Goal: Transaction & Acquisition: Purchase product/service

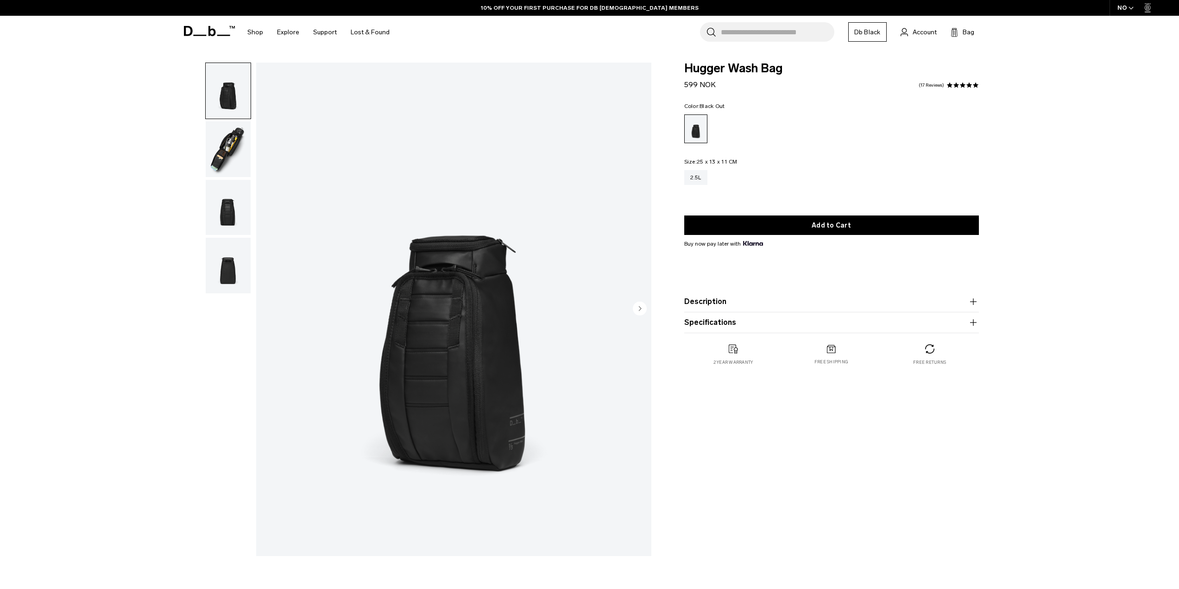
drag, startPoint x: 0, startPoint y: 0, endPoint x: 227, endPoint y: 145, distance: 269.5
click at [225, 144] on img "button" at bounding box center [228, 149] width 45 height 56
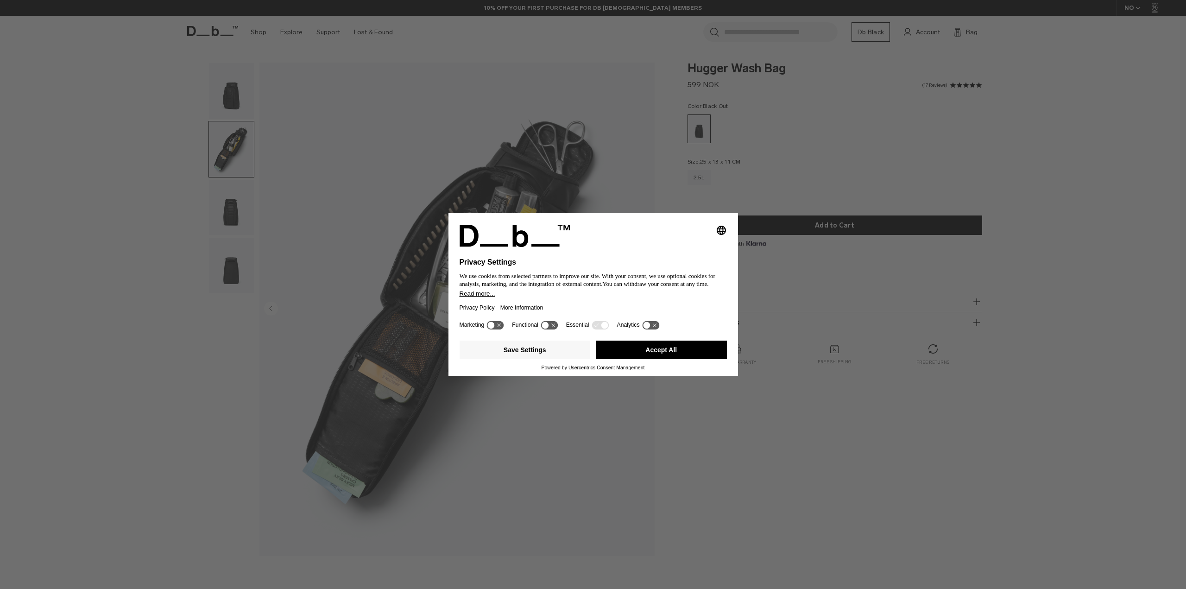
click at [238, 212] on div "Selecting an option will immediately change the language Privacy Settings We us…" at bounding box center [593, 294] width 1186 height 589
click at [686, 358] on button "Accept All" at bounding box center [661, 350] width 131 height 19
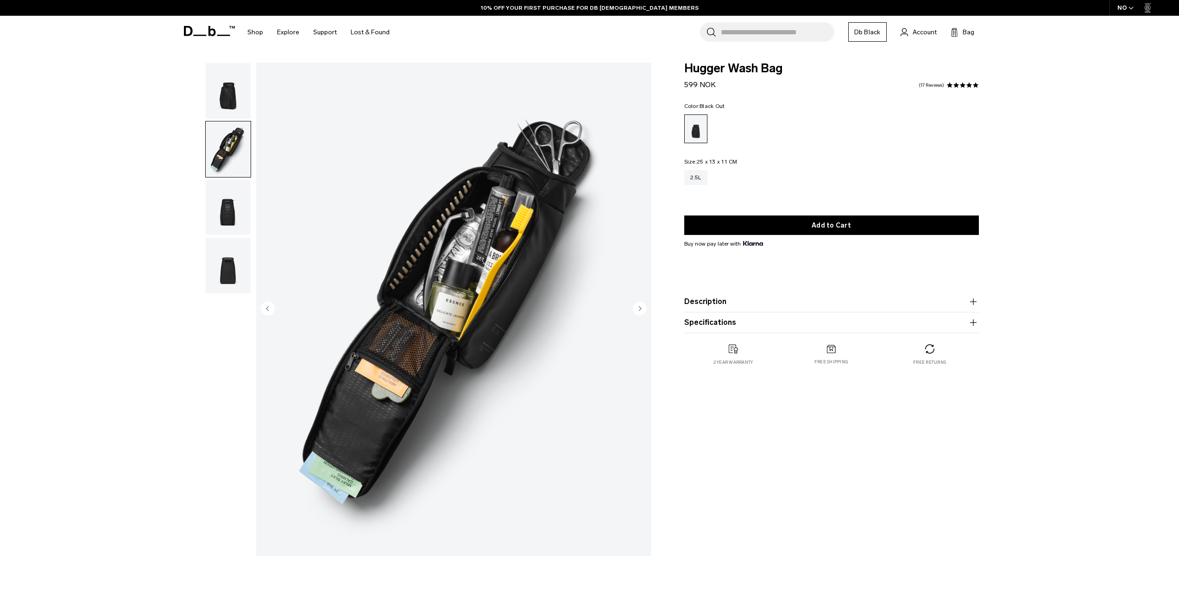
click at [236, 209] on img "button" at bounding box center [228, 208] width 45 height 56
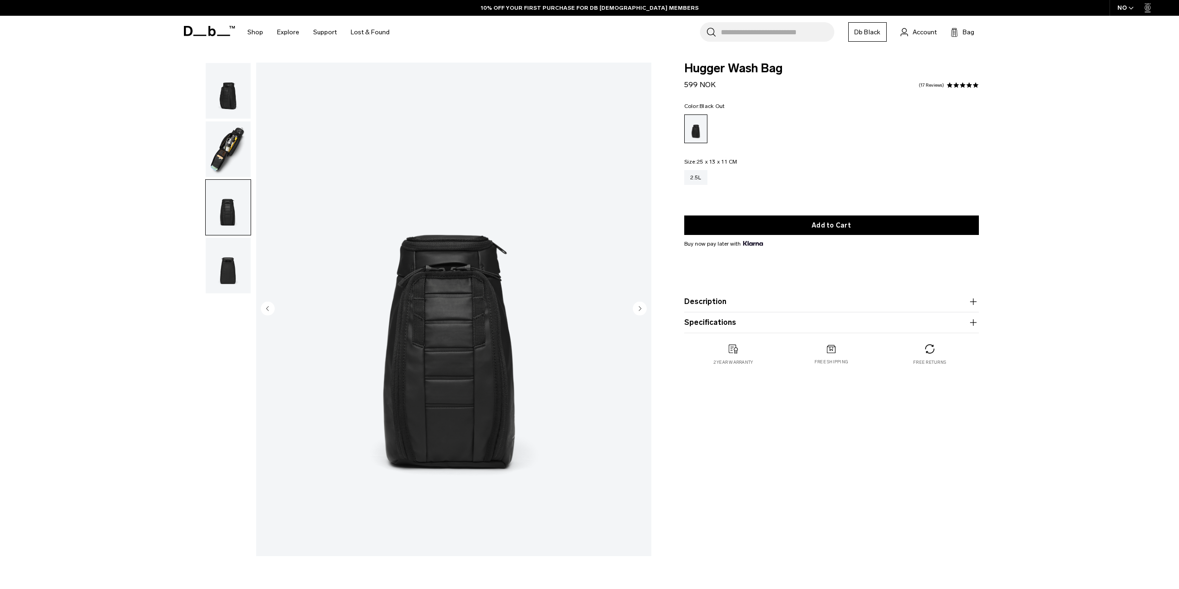
click at [232, 270] on img "button" at bounding box center [228, 266] width 45 height 56
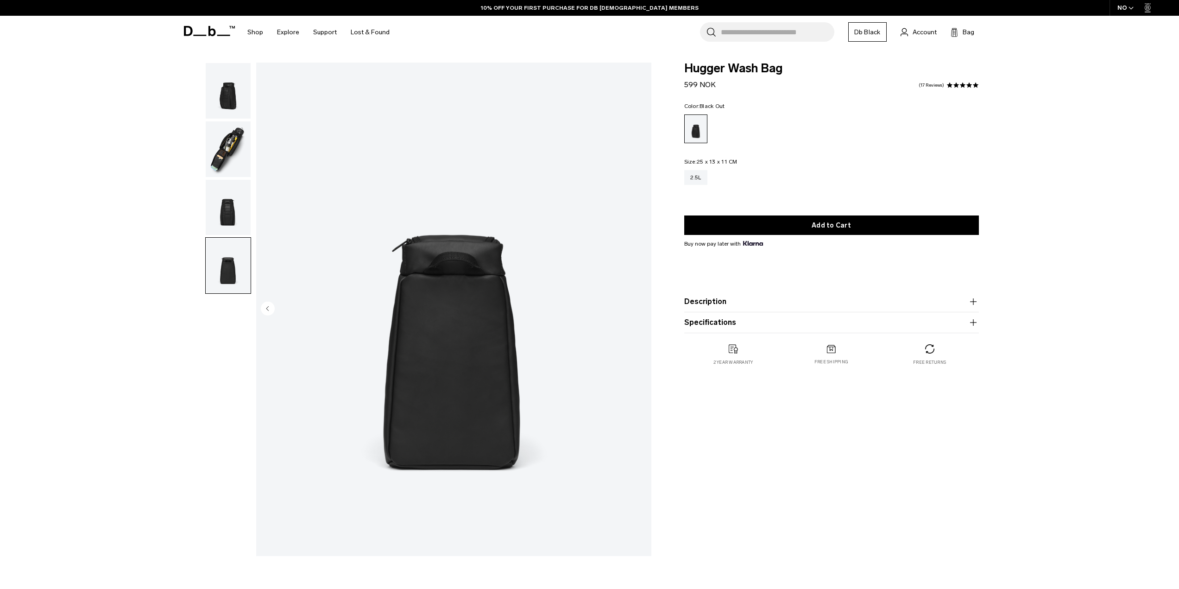
click at [225, 83] on img "button" at bounding box center [228, 91] width 45 height 56
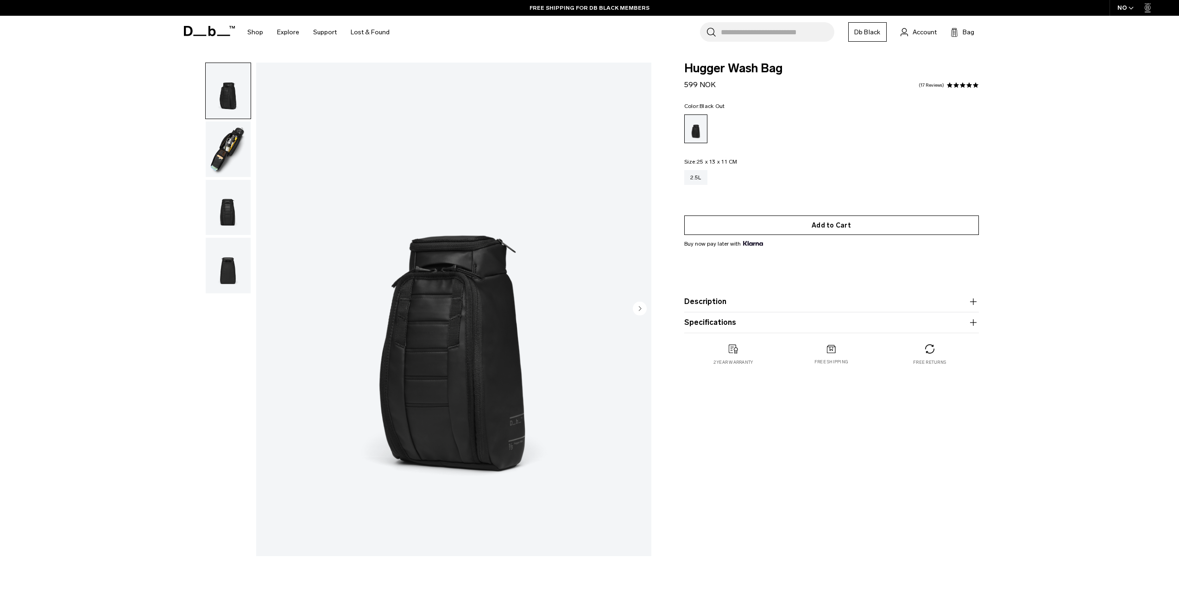
click at [763, 228] on button "Add to Cart" at bounding box center [831, 224] width 295 height 19
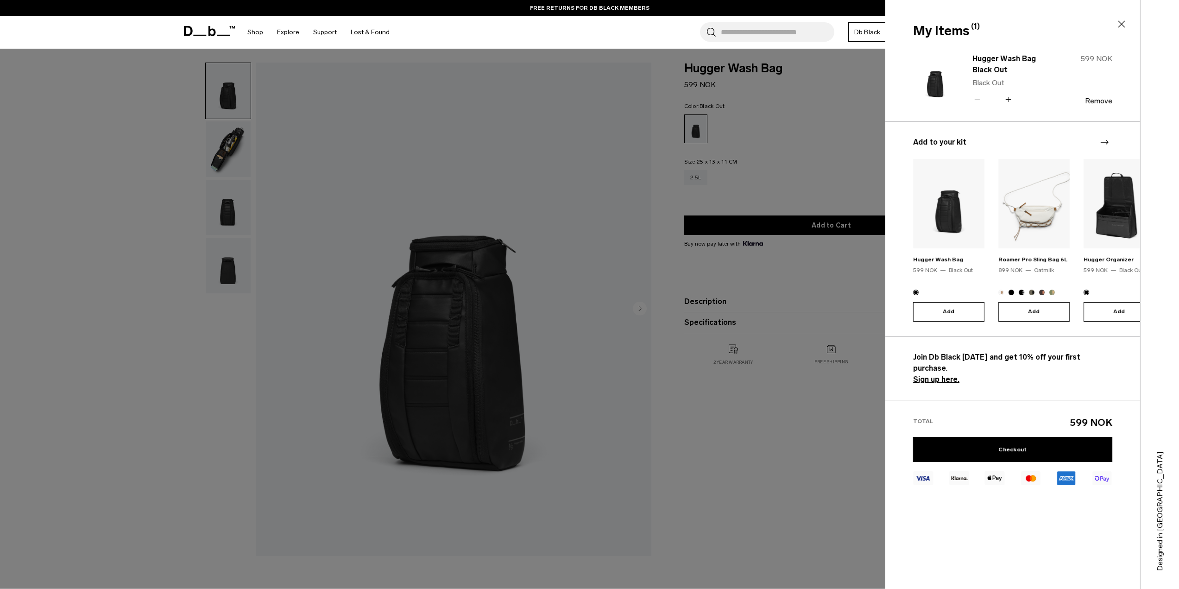
click at [1120, 23] on icon at bounding box center [1121, 24] width 11 height 11
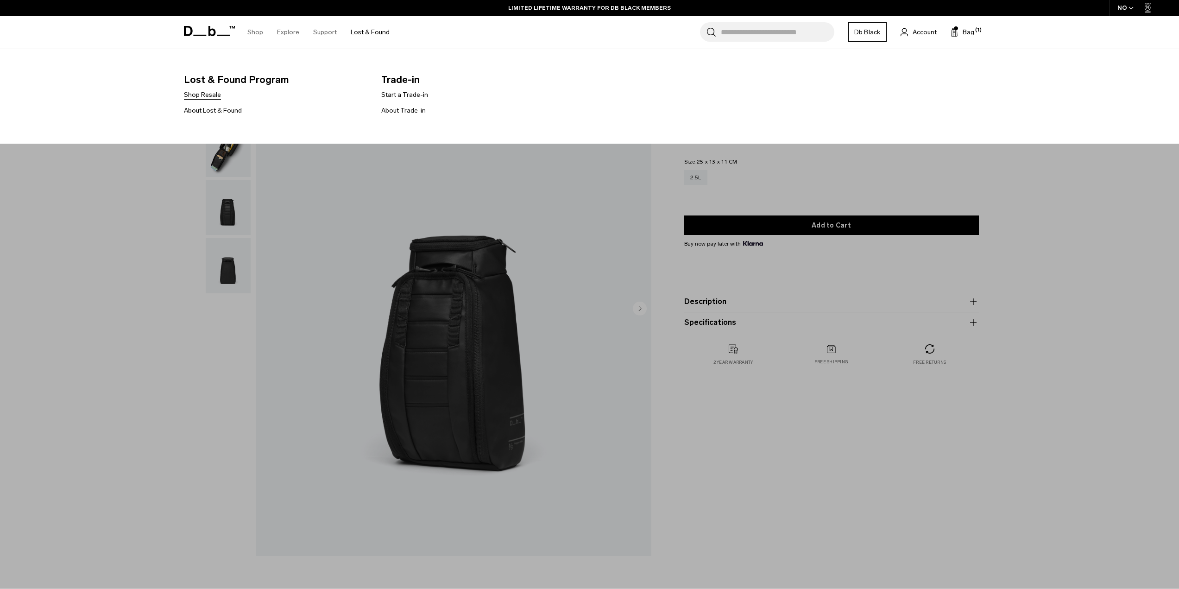
click at [215, 95] on link "Shop Resale" at bounding box center [202, 95] width 37 height 10
